Goal: Transaction & Acquisition: Download file/media

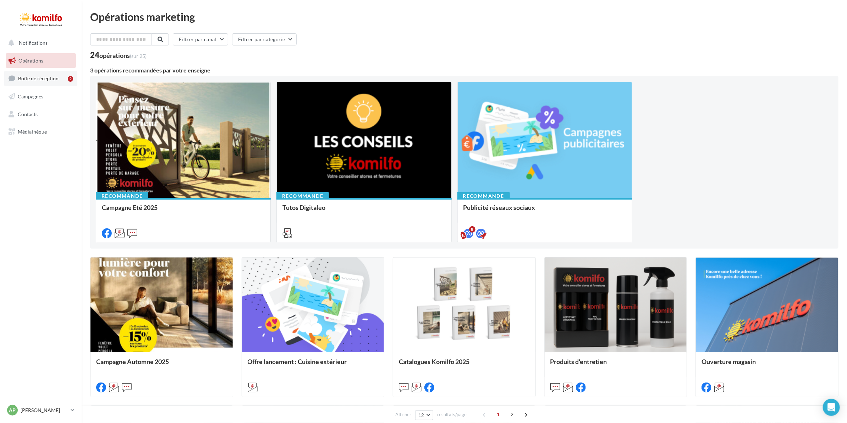
click at [37, 82] on link "Boîte de réception 2" at bounding box center [40, 78] width 73 height 15
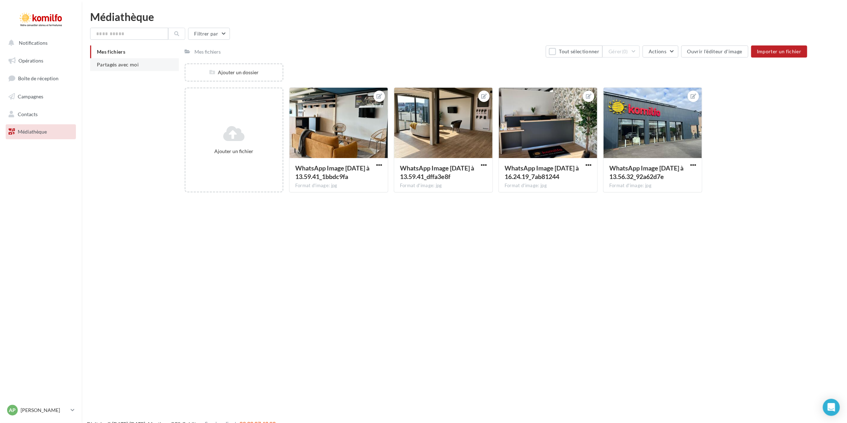
click at [129, 67] on span "Partagés avec moi" at bounding box center [118, 64] width 42 height 6
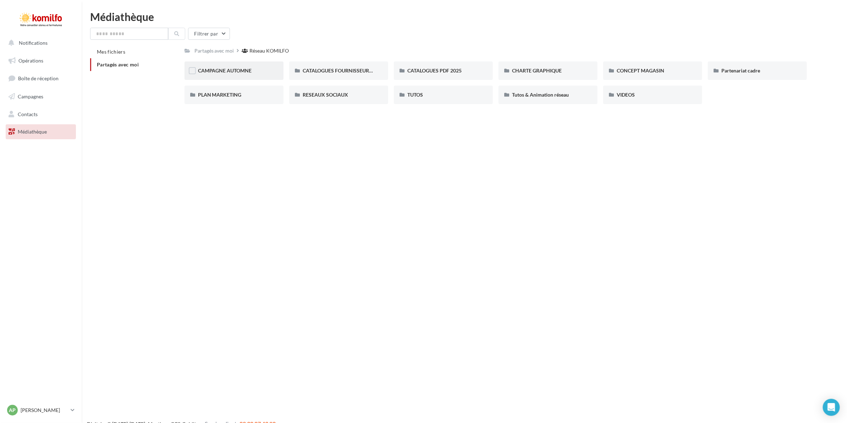
click at [279, 70] on div "CAMPAGNE AUTOMNE" at bounding box center [234, 70] width 99 height 18
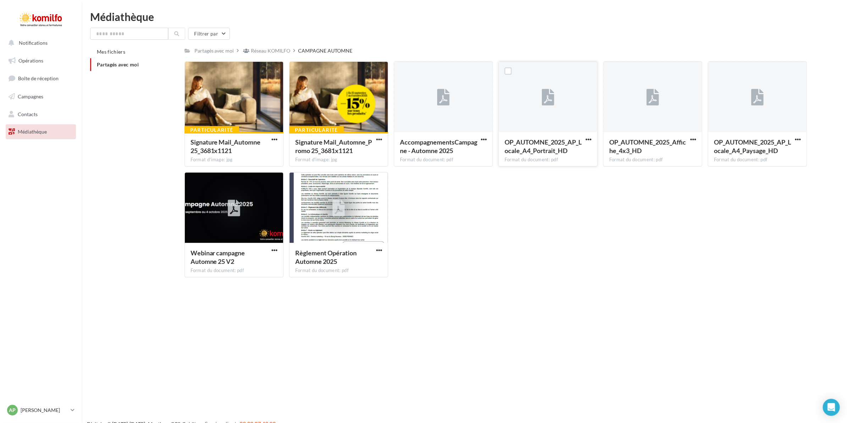
click at [533, 110] on div at bounding box center [548, 97] width 98 height 71
click at [588, 137] on span "button" at bounding box center [589, 139] width 6 height 6
click at [586, 147] on button "Télécharger" at bounding box center [557, 153] width 71 height 18
click at [796, 137] on span "button" at bounding box center [798, 139] width 6 height 6
click at [786, 150] on button "Télécharger" at bounding box center [767, 153] width 71 height 18
